Goal: Book appointment/travel/reservation

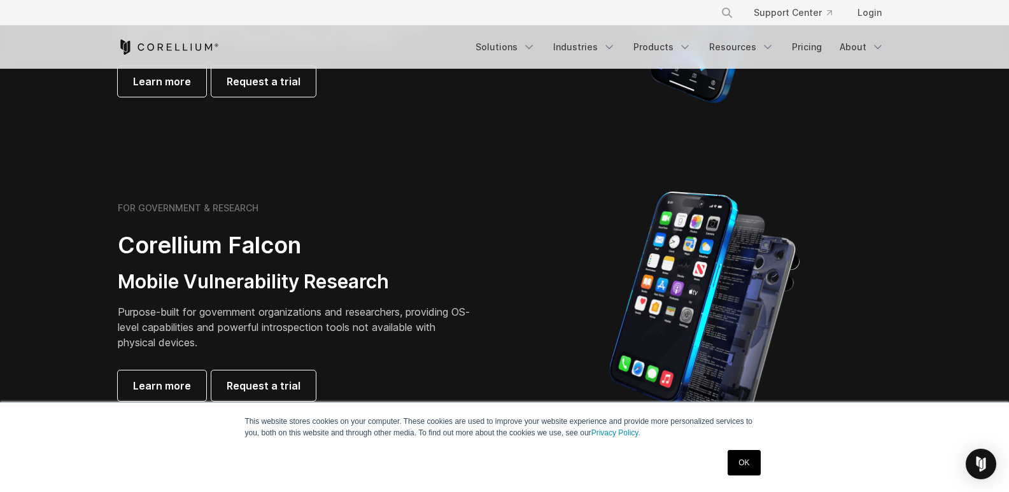
scroll to position [541, 0]
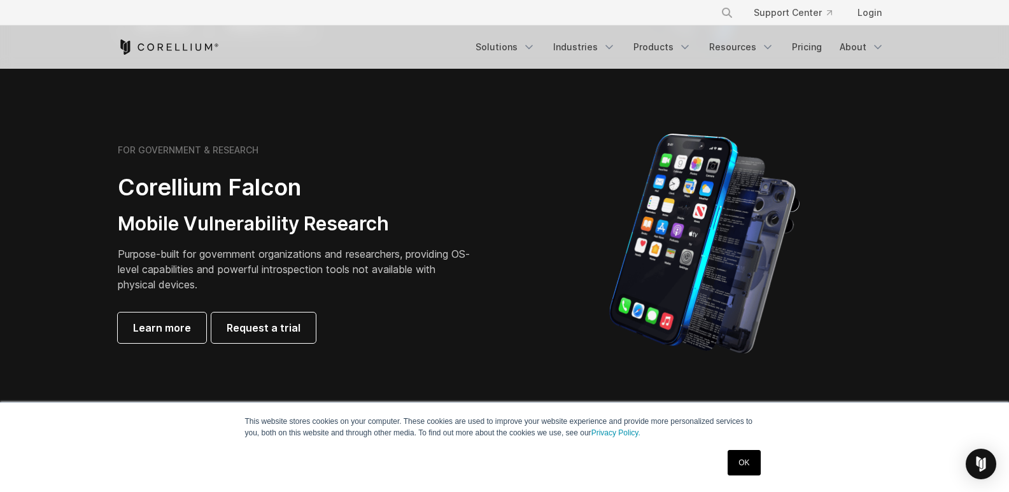
click at [759, 456] on link "OK" at bounding box center [743, 462] width 32 height 25
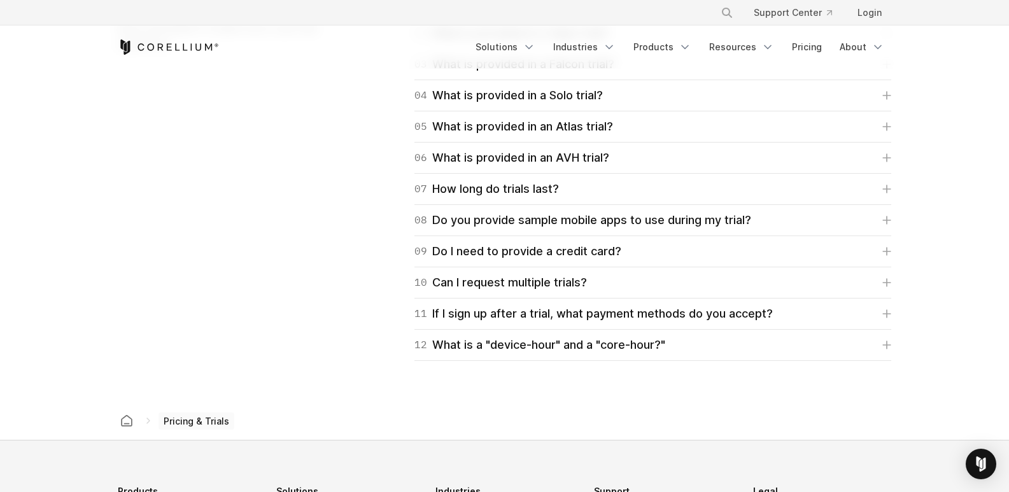
scroll to position [0, 0]
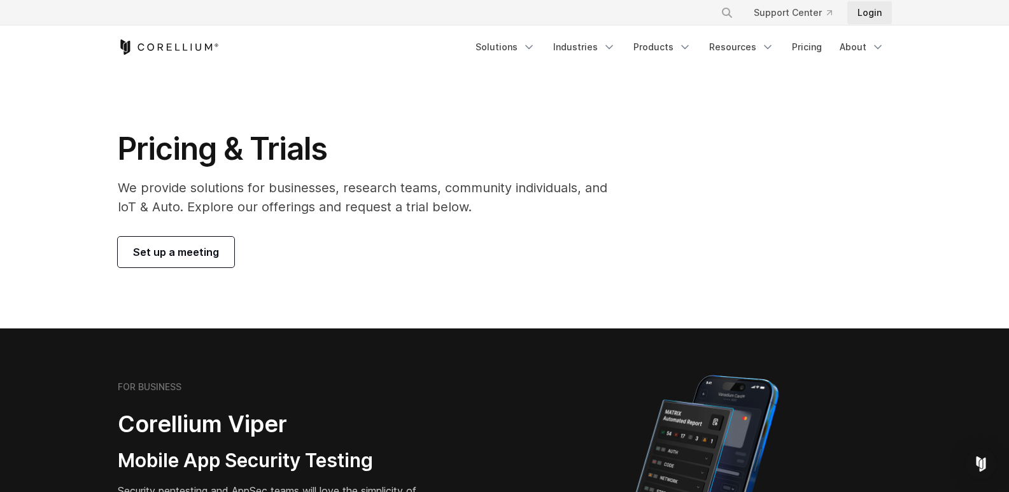
click at [874, 13] on link "Login" at bounding box center [869, 12] width 45 height 23
click at [186, 262] on link "Set up a meeting" at bounding box center [176, 252] width 116 height 31
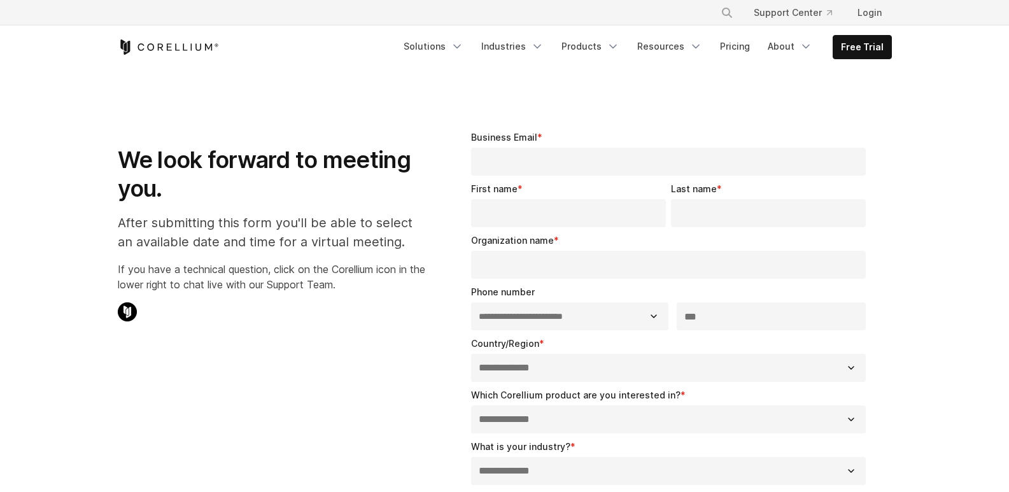
select select "**"
